Goal: Task Accomplishment & Management: Use online tool/utility

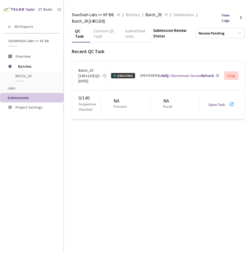
click at [149, 78] on div "2 REVIEWERS" at bounding box center [149, 75] width 19 height 5
click at [85, 71] on div "Batch_29 [140:1210] QC - [DATE]" at bounding box center [90, 76] width 24 height 16
click at [85, 104] on p "Sequences Checked" at bounding box center [89, 106] width 22 height 11
click at [214, 105] on link "Open Task" at bounding box center [216, 104] width 17 height 5
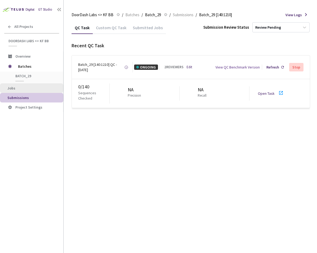
click at [16, 89] on span "Jobs" at bounding box center [33, 88] width 52 height 5
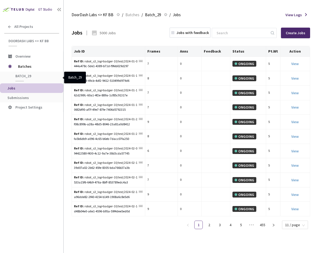
click at [29, 76] on span "Batch_29" at bounding box center [34, 76] width 39 height 5
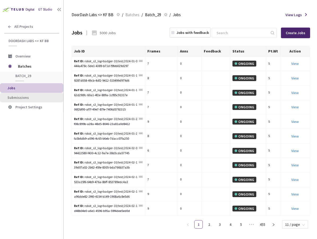
click at [21, 98] on span "Submissions" at bounding box center [17, 97] width 21 height 5
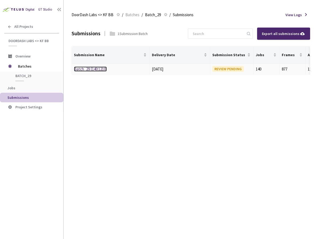
click at [94, 69] on link "Batch_29 [140:1210]" at bounding box center [90, 69] width 33 height 5
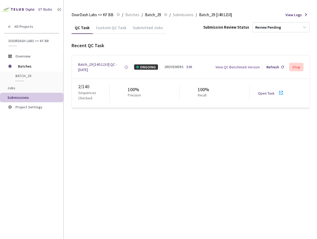
click at [251, 91] on link "Open Task" at bounding box center [266, 93] width 17 height 5
